Goal: Information Seeking & Learning: Learn about a topic

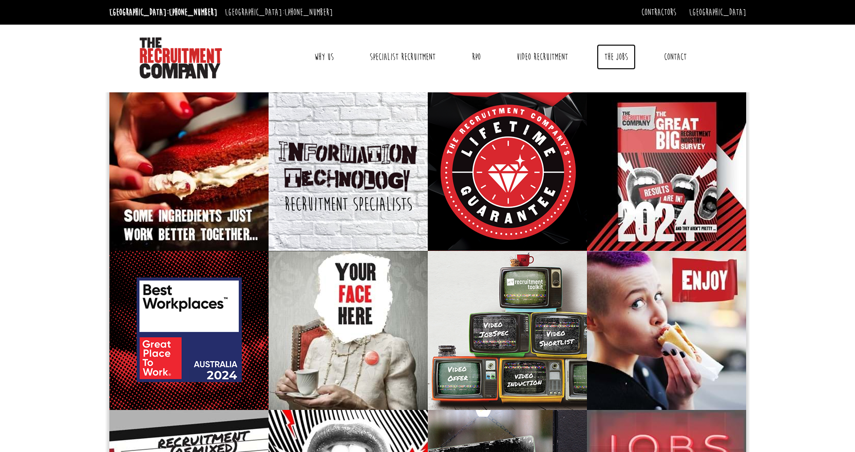
click at [422, 56] on link "The Jobs" at bounding box center [615, 57] width 39 height 26
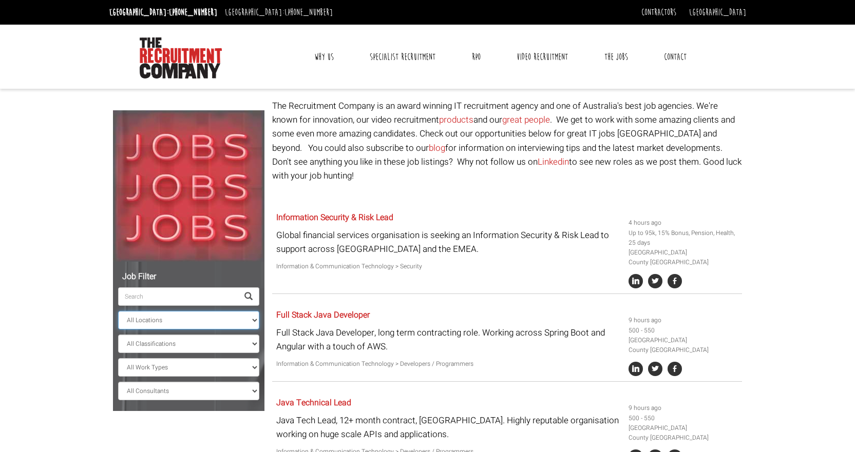
click at [182, 326] on select "All Locations Sydney Melbourne Ireland Sydney CBD Parramatta Circular Quay Nort…" at bounding box center [188, 320] width 141 height 18
select select "[GEOGRAPHIC_DATA]"
click at [118, 311] on select "All Locations Sydney Melbourne Ireland Sydney CBD Parramatta Circular Quay Nort…" at bounding box center [188, 320] width 141 height 18
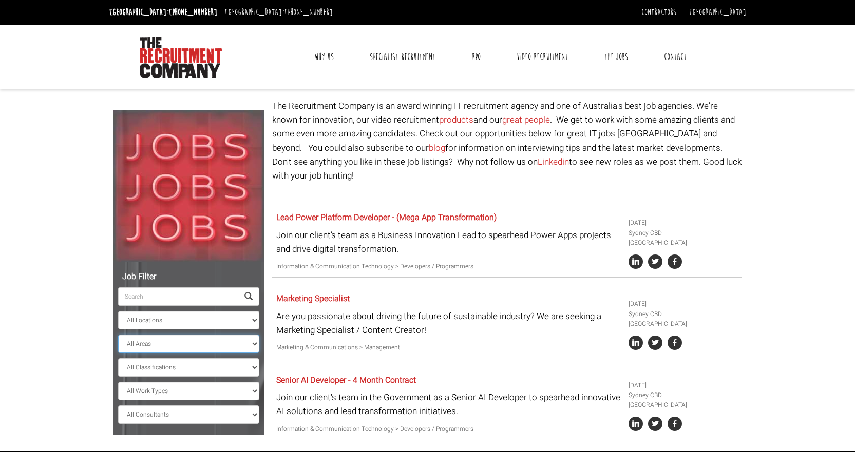
click at [169, 342] on select "All Areas New South Wales" at bounding box center [188, 344] width 141 height 18
select select "New South Wales"
click at [118, 335] on select "All Areas New South Wales" at bounding box center [188, 344] width 141 height 18
click at [177, 369] on select "All Classifications Banking & Financial Services Information & Communication Te…" at bounding box center [188, 367] width 141 height 18
select select "Administration & Office Support"
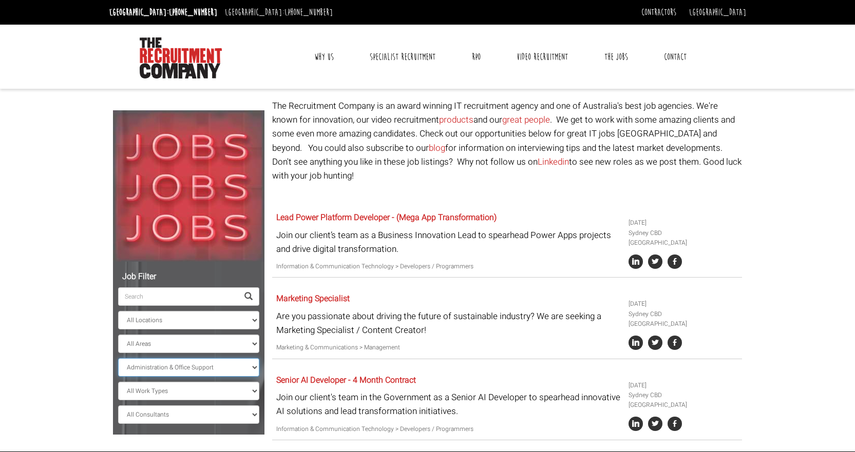
click at [118, 358] on select "All Classifications Banking & Financial Services Information & Communication Te…" at bounding box center [188, 367] width 141 height 18
select select "? string:New South Wales ?"
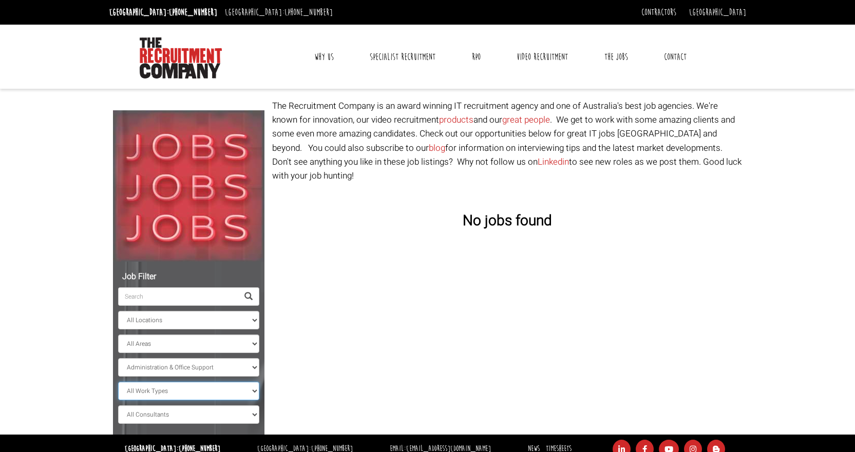
click at [201, 392] on select "All Work Types Full Time Part Time Casual Contract / Temp" at bounding box center [188, 391] width 141 height 18
select select "Part Time"
click at [118, 382] on select "All Work Types Full Time Part Time Casual Contract / Temp" at bounding box center [188, 391] width 141 height 18
click at [199, 323] on select "All Locations Sydney Melbourne Ireland Sydney CBD Parramatta Circular Quay Nort…" at bounding box center [188, 320] width 141 height 18
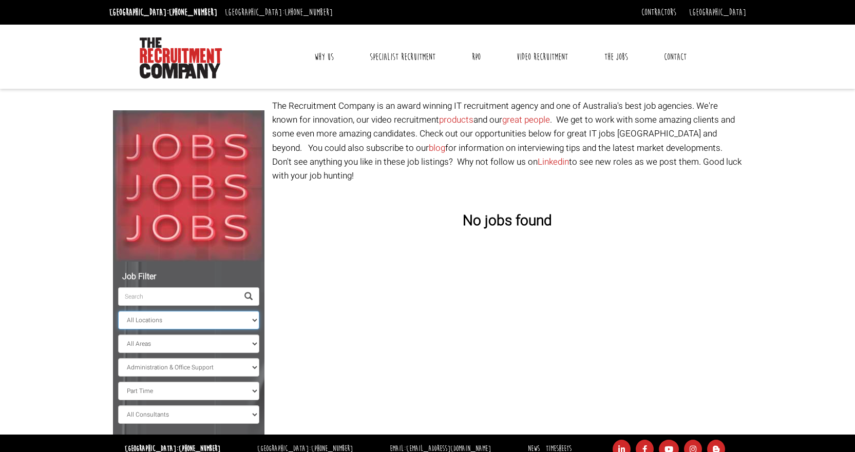
click at [199, 323] on select "All Locations Sydney Melbourne Ireland Sydney CBD Parramatta Circular Quay Nort…" at bounding box center [188, 320] width 141 height 18
